Goal: Task Accomplishment & Management: Use online tool/utility

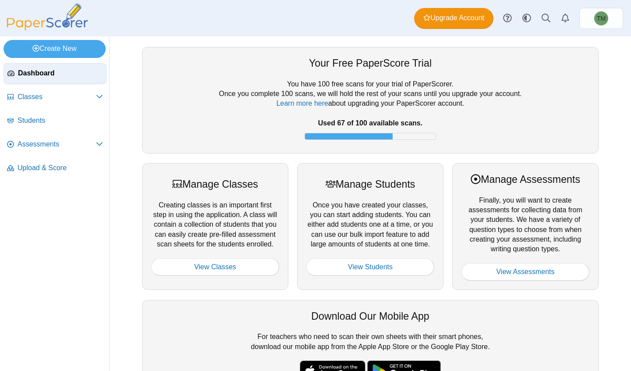
click at [89, 142] on span "Assessments" at bounding box center [57, 144] width 78 height 10
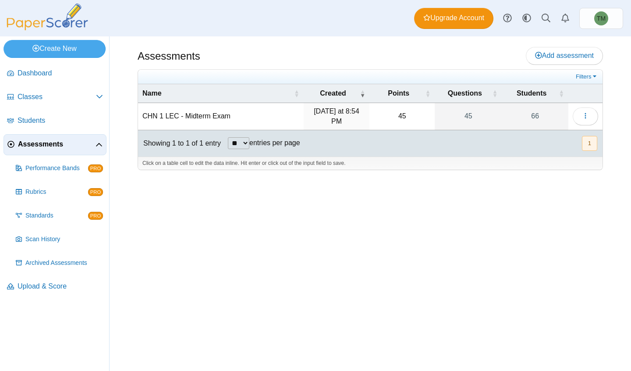
click at [521, 111] on link "66" at bounding box center [535, 116] width 67 height 27
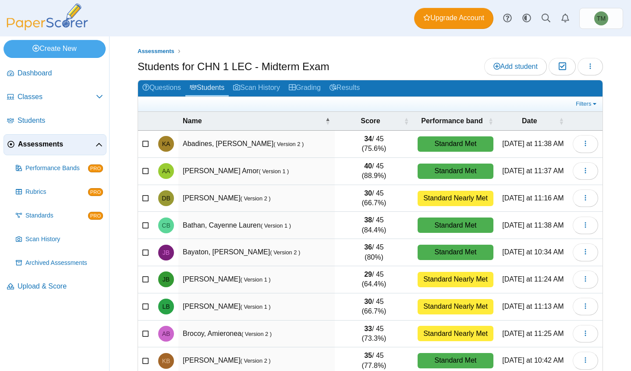
click at [309, 84] on link "Grading" at bounding box center [305, 88] width 41 height 16
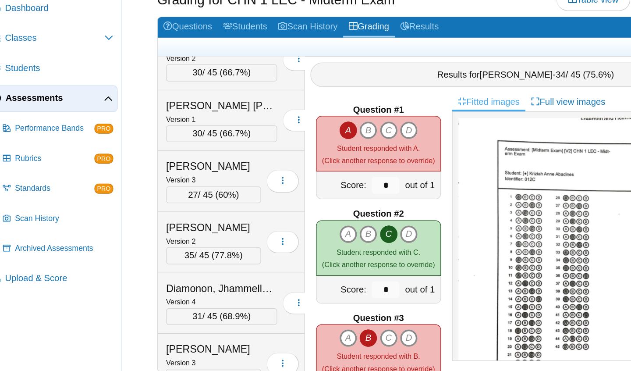
scroll to position [698, 0]
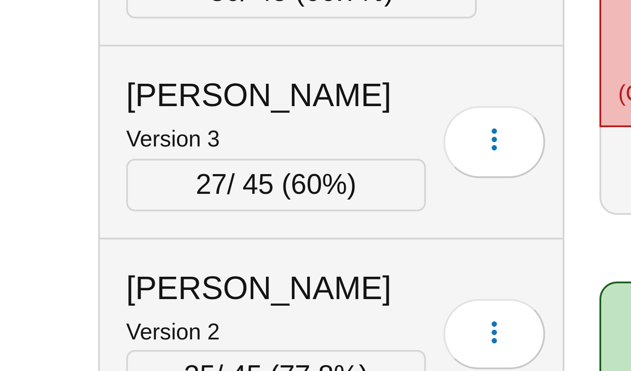
click at [224, 232] on div "Del Rosario, Sheria Bryn Version 2 35 / 45 ( 77.8% ) Loading…" at bounding box center [196, 254] width 116 height 48
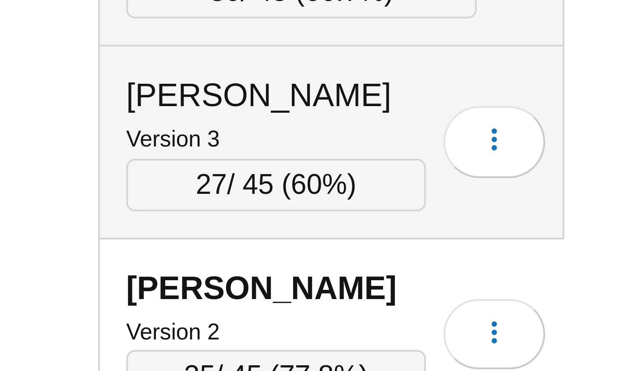
click at [210, 193] on div "De guzman, Luis" at bounding box center [182, 194] width 75 height 11
